Goal: Information Seeking & Learning: Learn about a topic

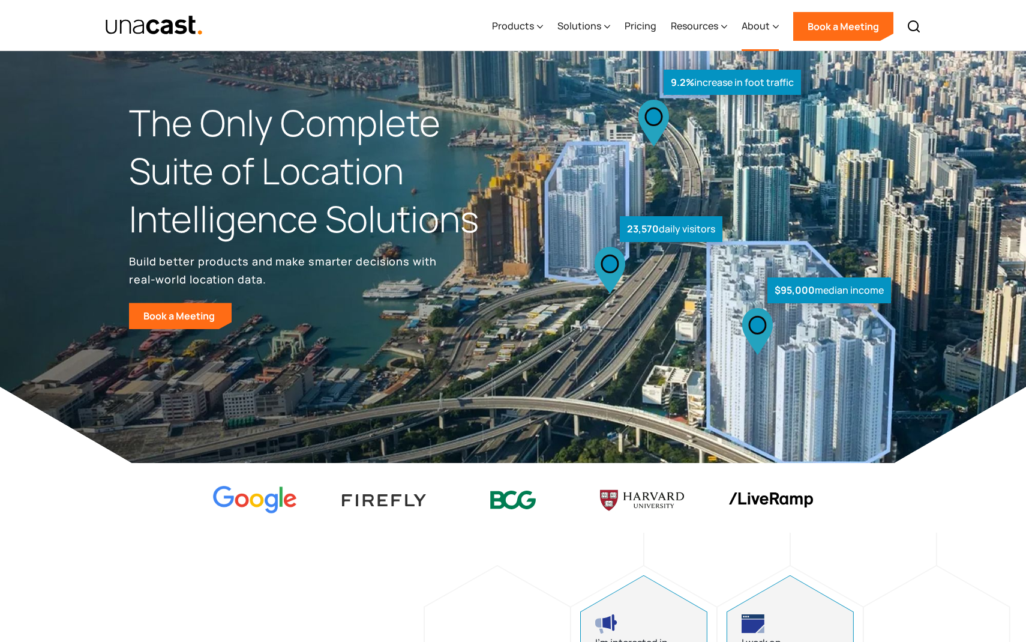
click at [758, 22] on div "About" at bounding box center [756, 26] width 28 height 14
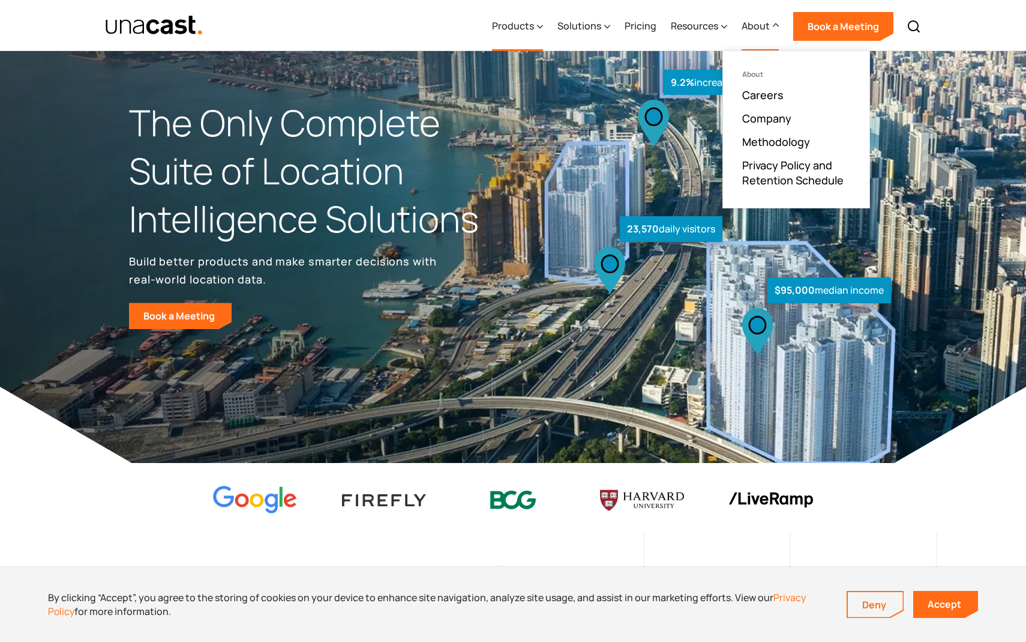
click at [523, 25] on div "Products" at bounding box center [513, 26] width 42 height 14
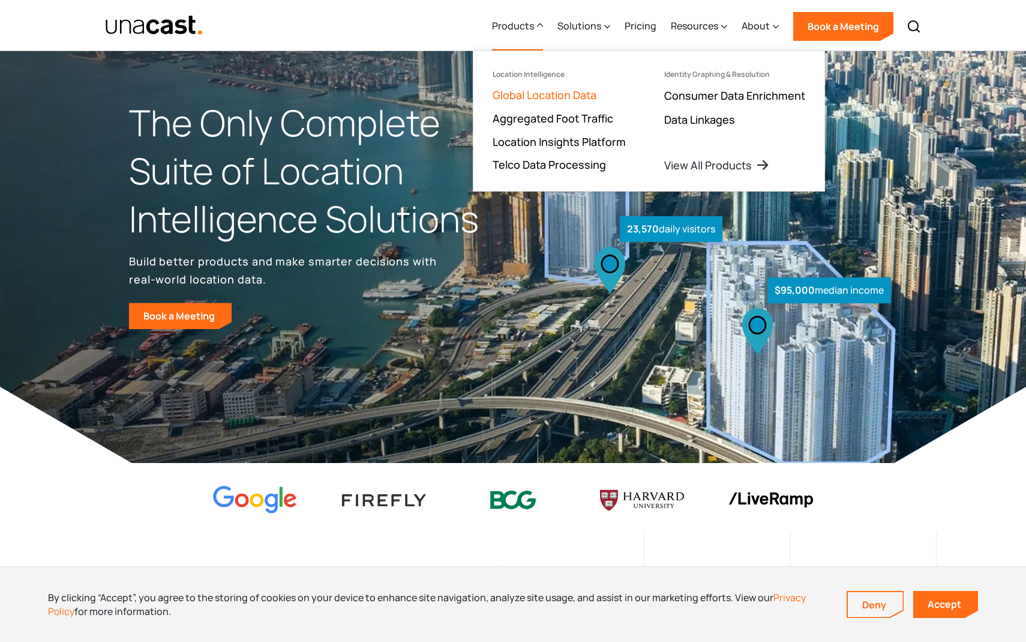
click at [544, 97] on link "Global Location Data" at bounding box center [545, 95] width 104 height 14
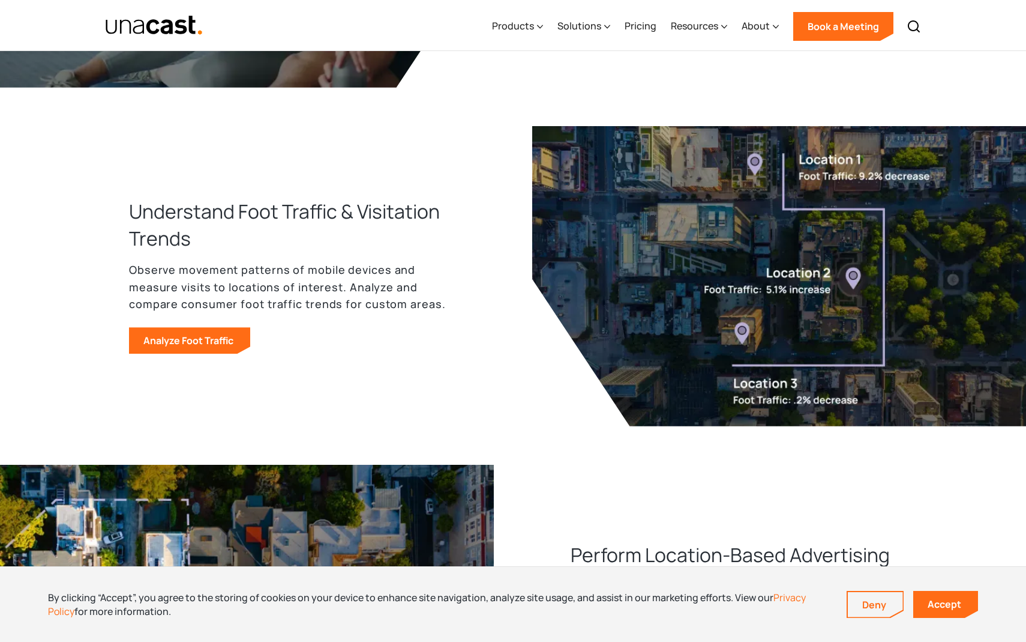
scroll to position [742, 0]
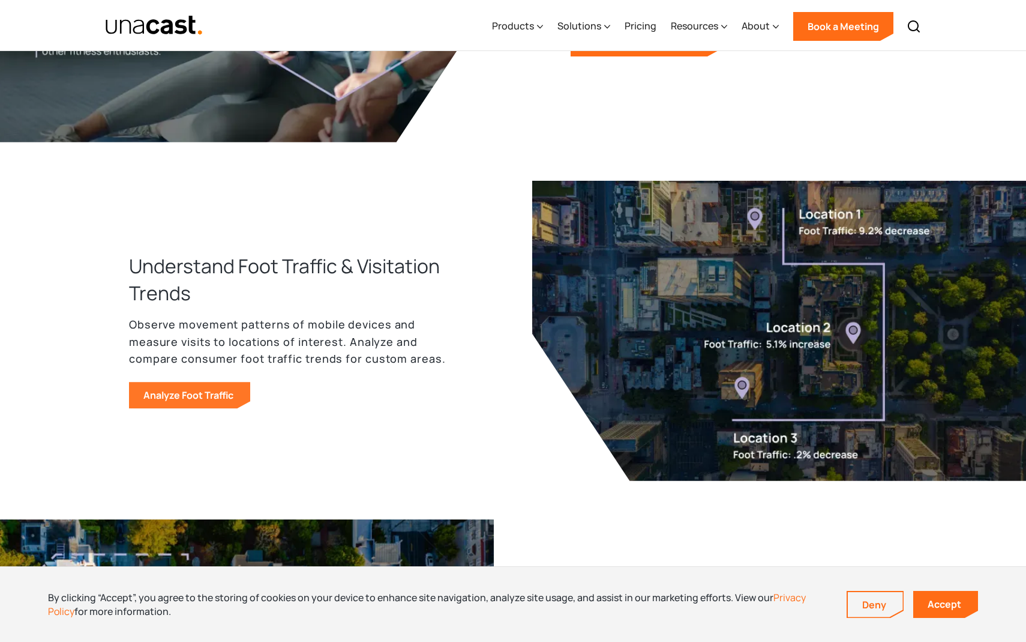
click at [208, 400] on link "Analyze Foot Traffic" at bounding box center [189, 395] width 121 height 26
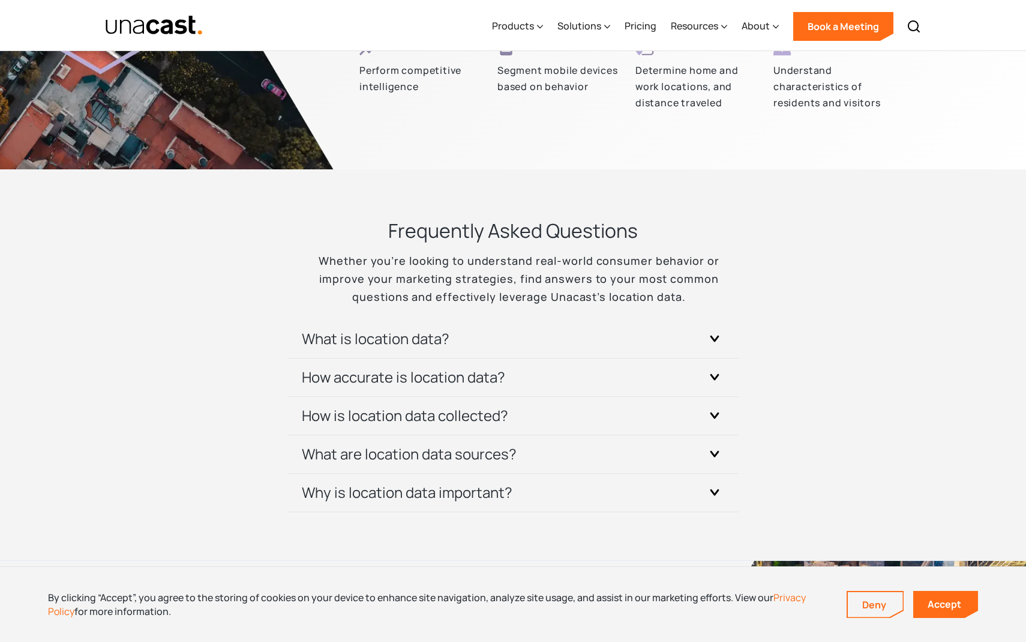
scroll to position [3532, 0]
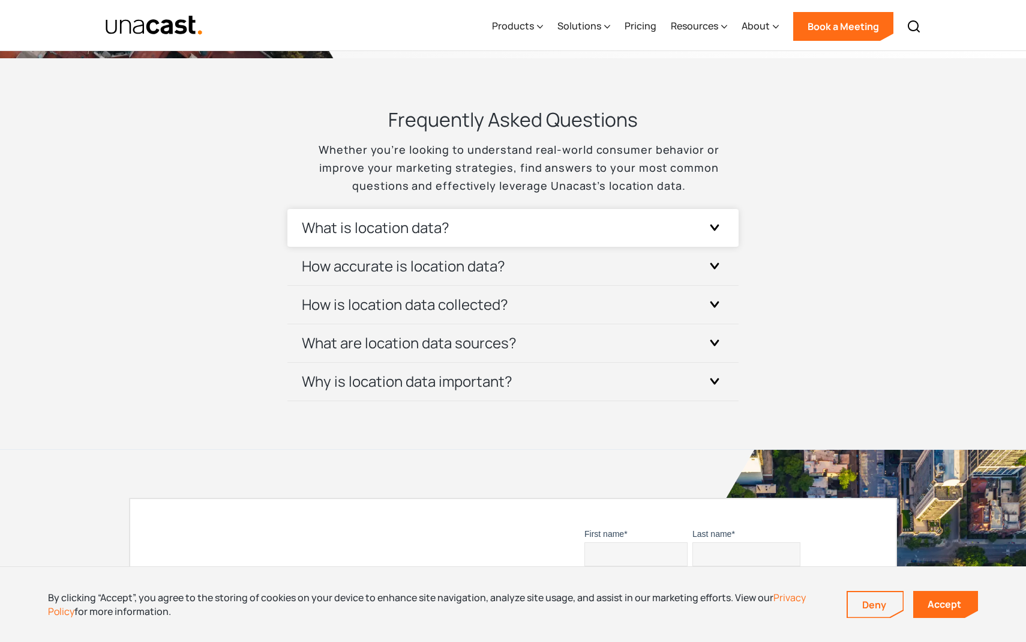
click at [709, 236] on div at bounding box center [714, 227] width 19 height 19
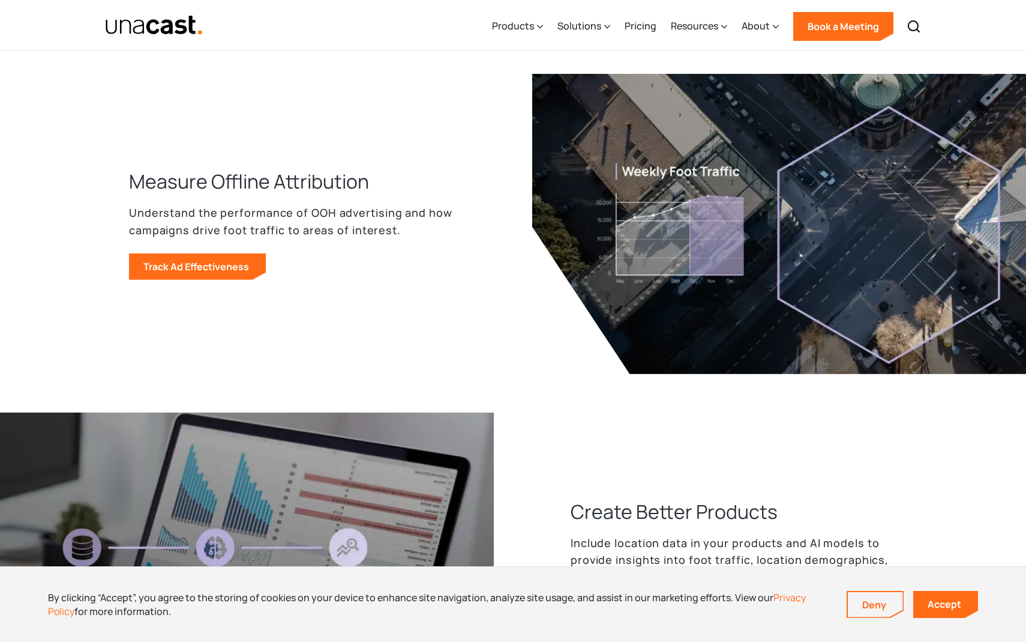
scroll to position [1251, 0]
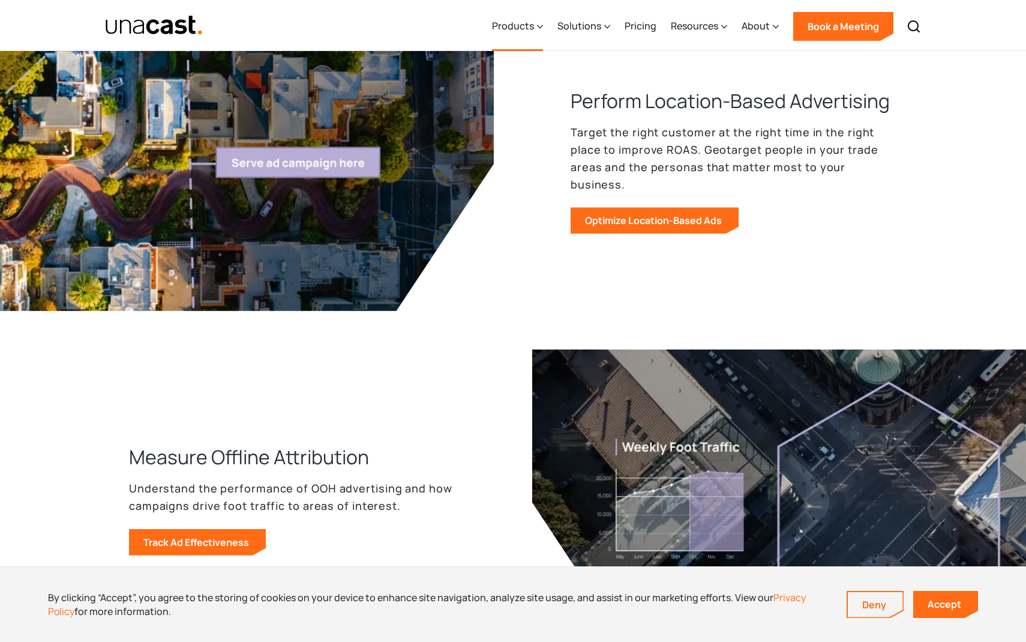
click at [537, 29] on div "Products" at bounding box center [517, 26] width 51 height 49
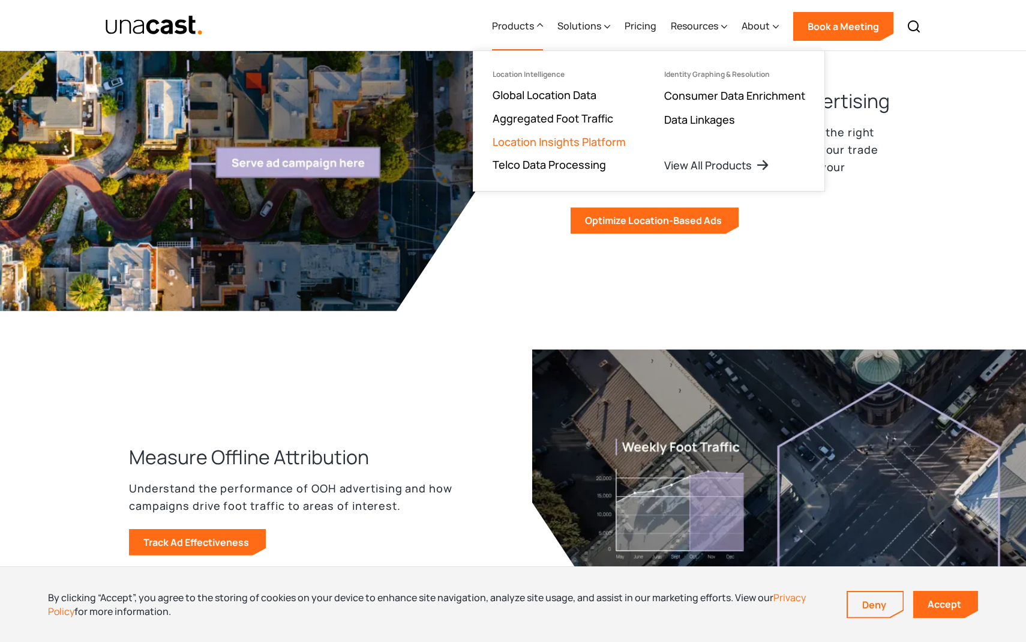
click at [561, 134] on link "Location Insights Platform" at bounding box center [559, 141] width 133 height 14
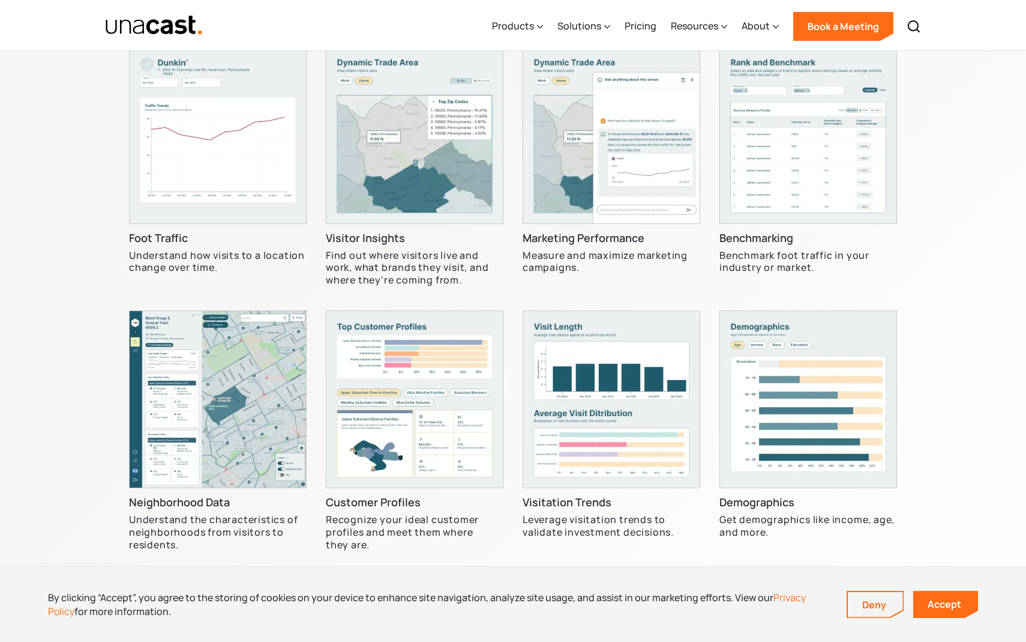
scroll to position [3740, 0]
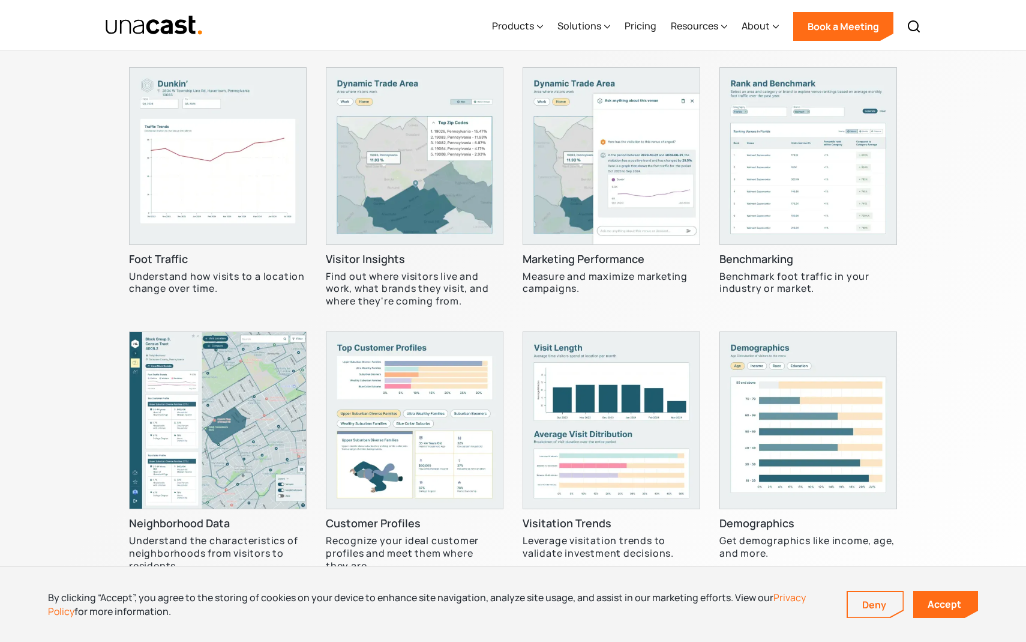
click at [224, 217] on img at bounding box center [218, 156] width 178 height 178
click at [256, 209] on img at bounding box center [218, 156] width 178 height 178
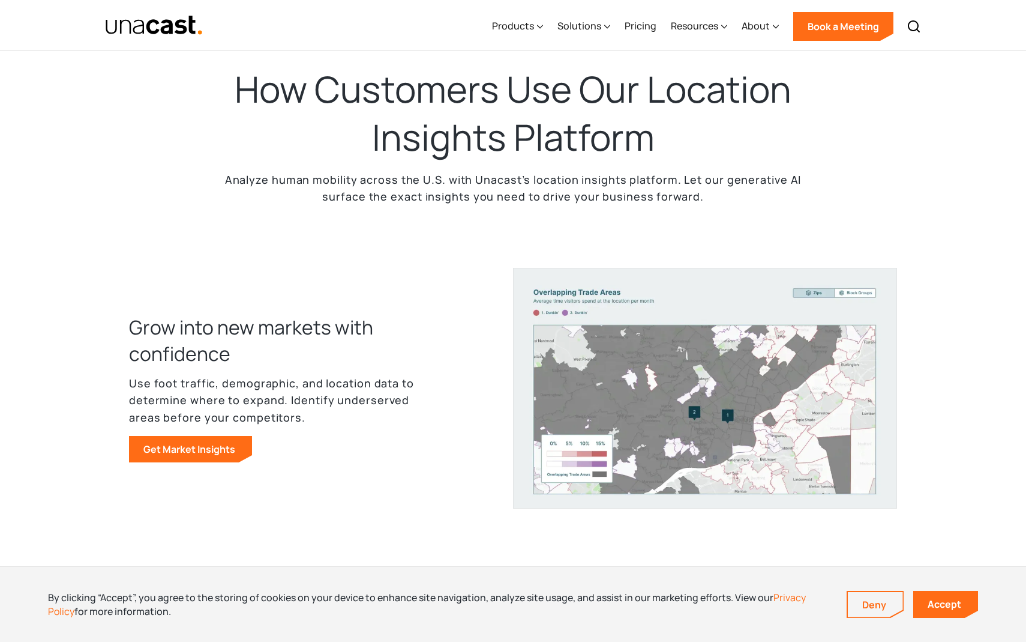
scroll to position [423, 0]
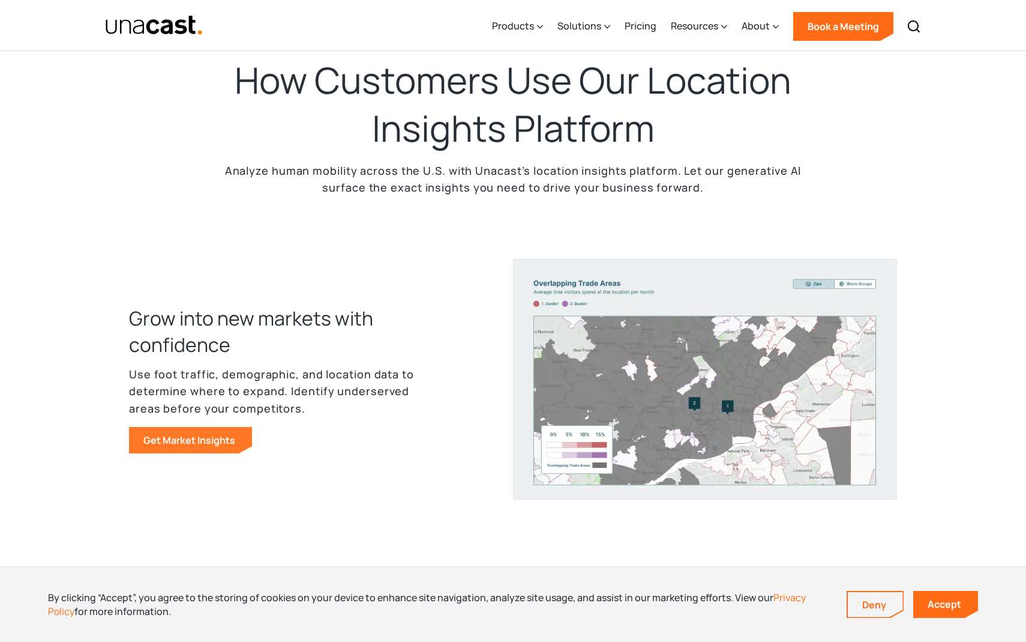
click at [233, 433] on link "Get Market Insights" at bounding box center [190, 440] width 123 height 26
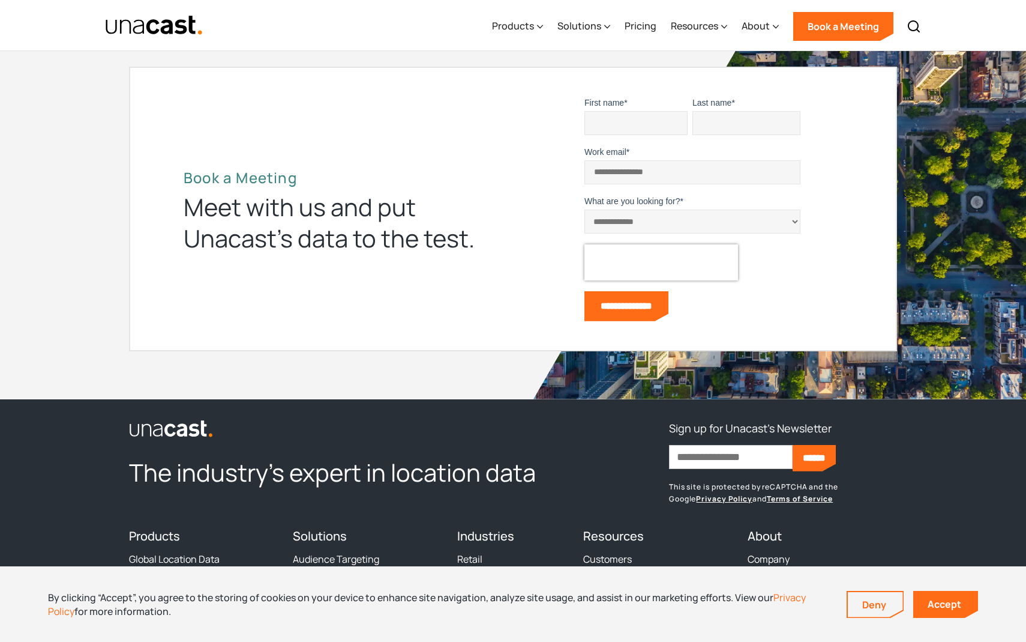
scroll to position [4759, 0]
